Goal: Task Accomplishment & Management: Manage account settings

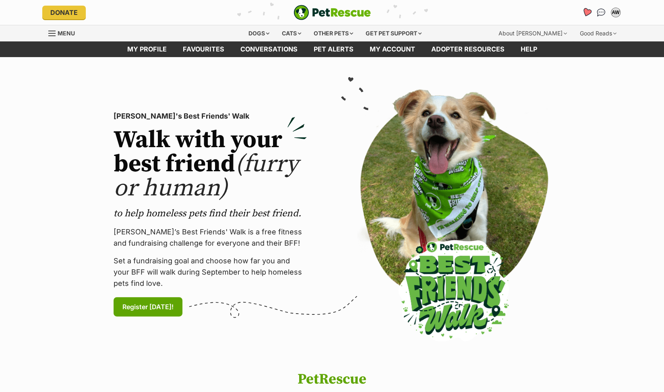
click at [584, 12] on icon "Favourites" at bounding box center [586, 12] width 10 height 9
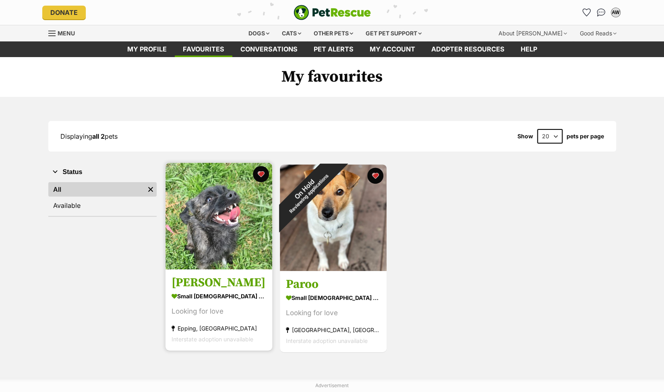
click at [201, 229] on img at bounding box center [218, 216] width 107 height 107
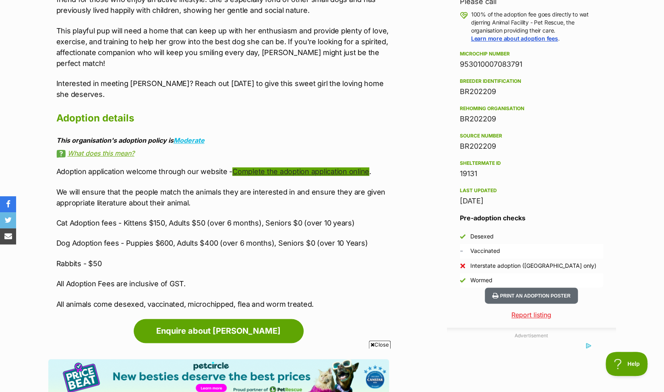
click at [332, 167] on link "Complete the adoption application online" at bounding box center [300, 171] width 137 height 8
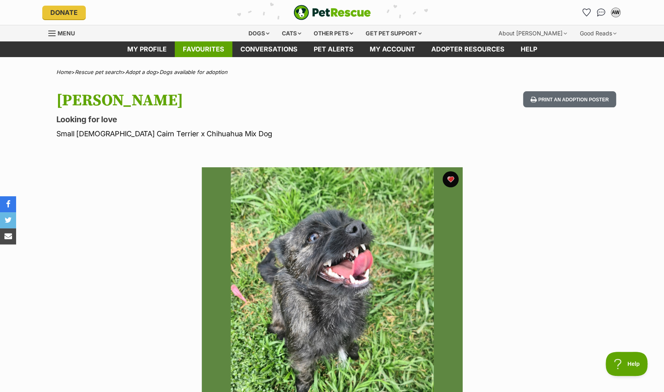
click at [209, 45] on link "Favourites" at bounding box center [204, 49] width 58 height 16
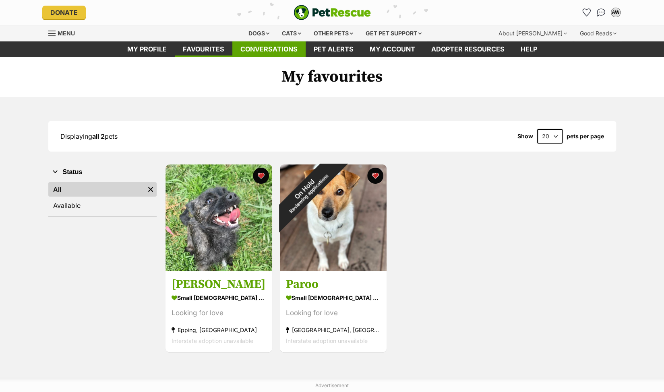
click at [271, 48] on link "Conversations" at bounding box center [268, 49] width 73 height 16
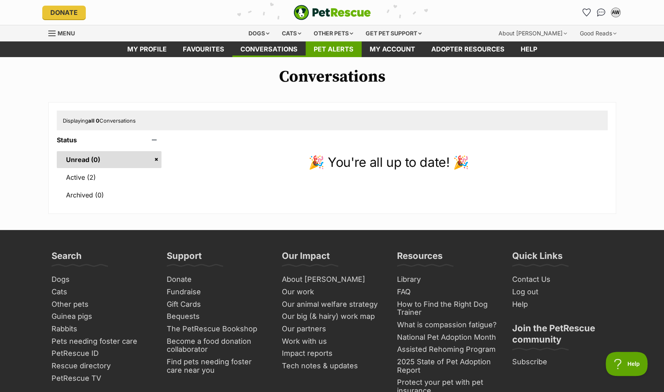
click at [333, 50] on link "Pet alerts" at bounding box center [334, 49] width 56 height 16
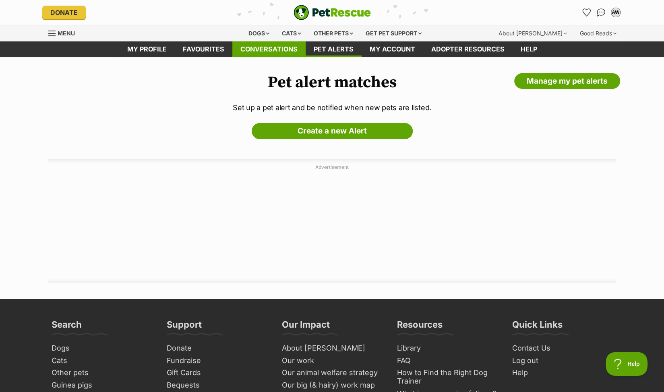
click at [254, 47] on link "Conversations" at bounding box center [268, 49] width 73 height 16
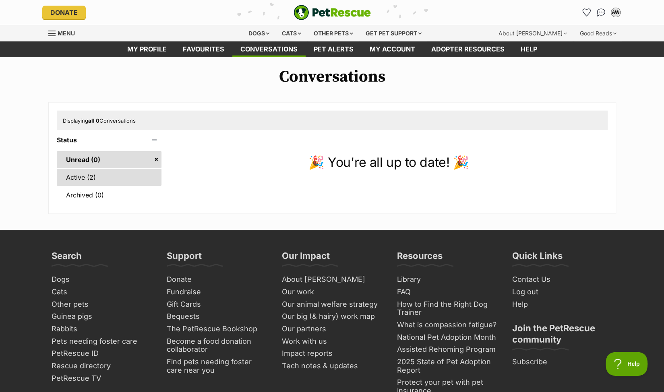
click at [78, 177] on link "Active (2)" at bounding box center [109, 177] width 105 height 17
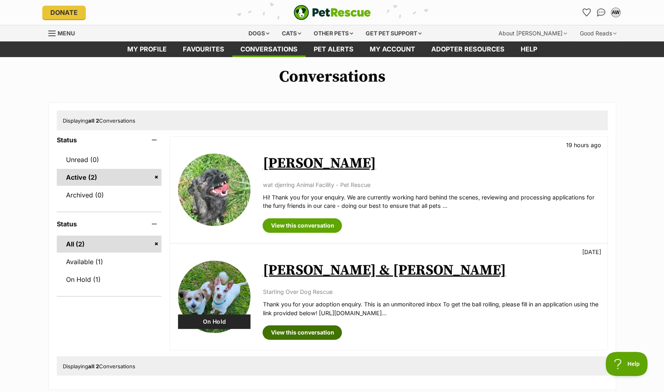
click at [318, 332] on link "View this conversation" at bounding box center [301, 333] width 79 height 14
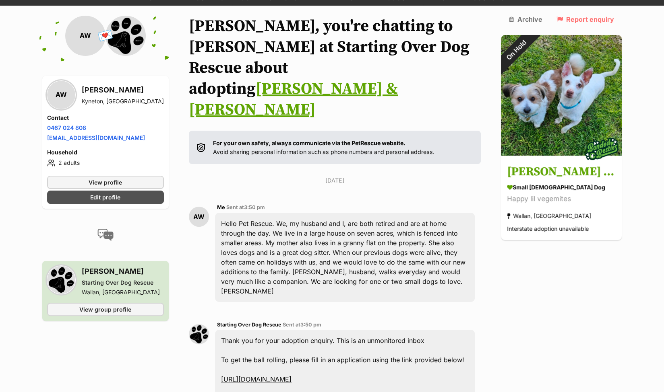
scroll to position [16, 0]
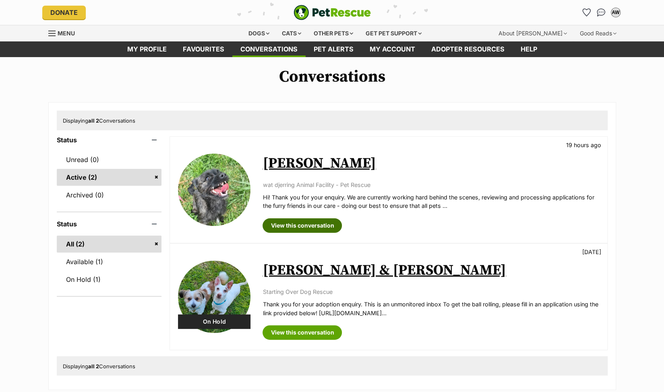
click at [308, 223] on link "View this conversation" at bounding box center [301, 226] width 79 height 14
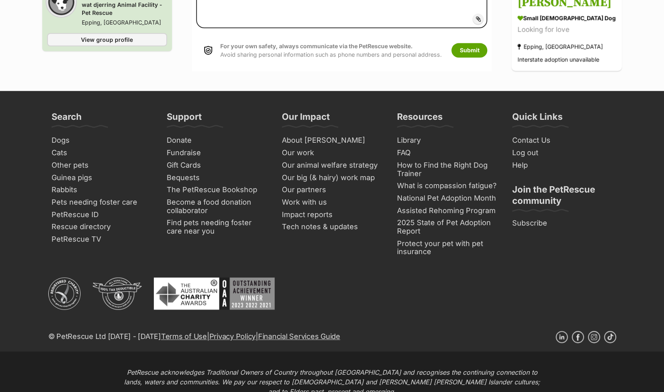
scroll to position [508, 0]
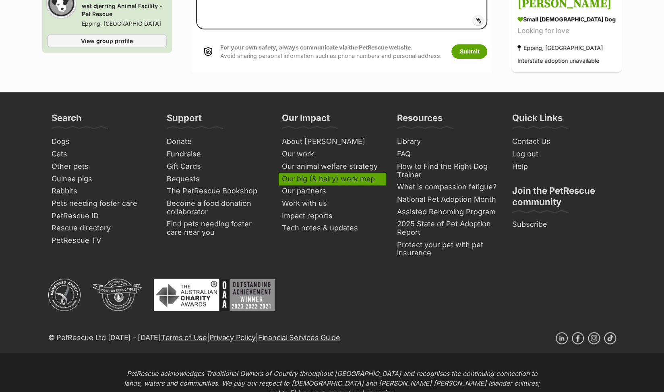
click at [313, 173] on link "Our big (& hairy) work map" at bounding box center [332, 179] width 107 height 12
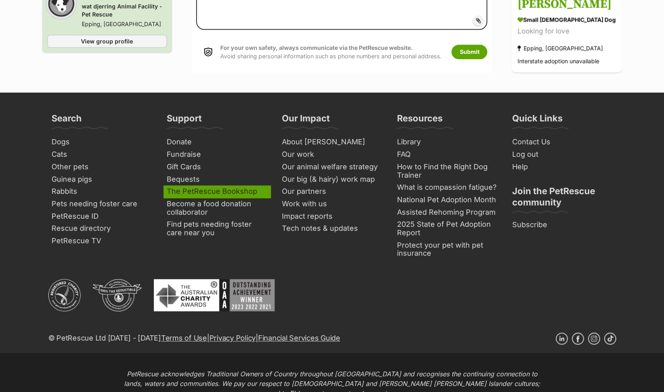
scroll to position [508, 0]
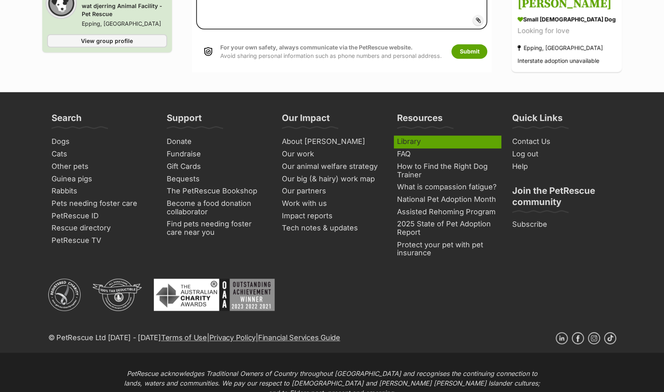
click at [414, 136] on link "Library" at bounding box center [447, 142] width 107 height 12
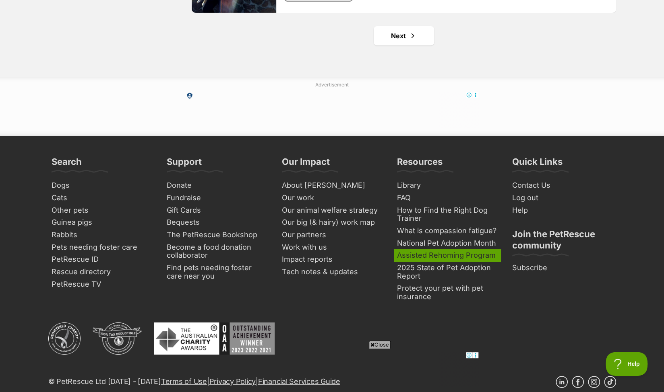
click at [432, 250] on link "Assisted Rehoming Program" at bounding box center [447, 256] width 107 height 12
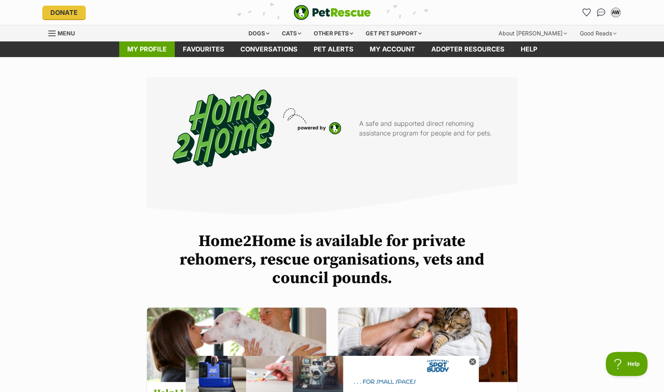
click at [151, 47] on link "My profile" at bounding box center [147, 49] width 56 height 16
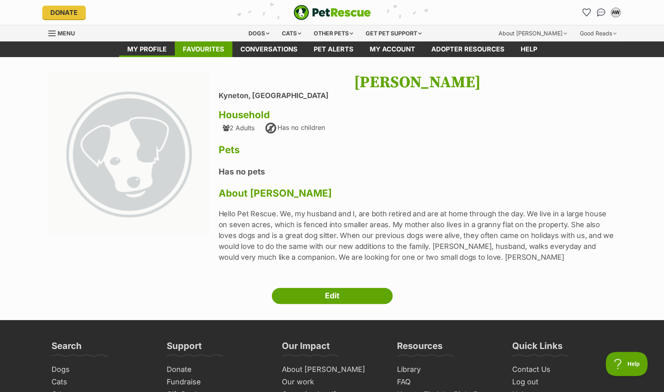
click at [206, 46] on link "Favourites" at bounding box center [204, 49] width 58 height 16
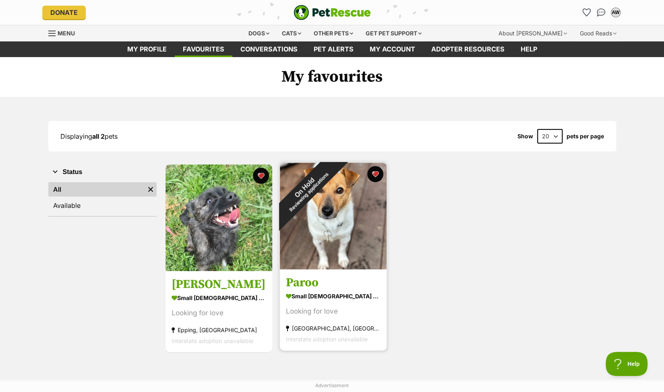
click at [341, 216] on img at bounding box center [333, 216] width 107 height 107
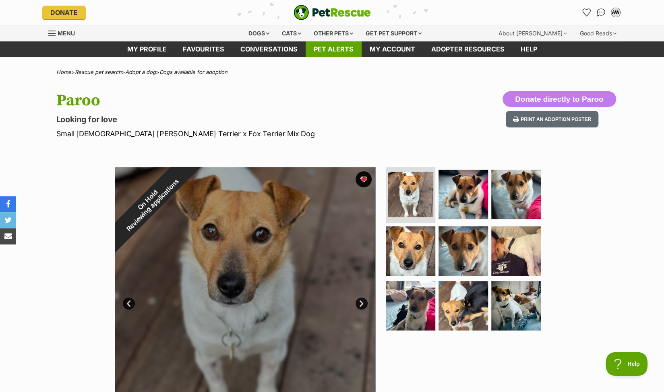
click at [332, 47] on link "Pet alerts" at bounding box center [334, 49] width 56 height 16
